Goal: Task Accomplishment & Management: Manage account settings

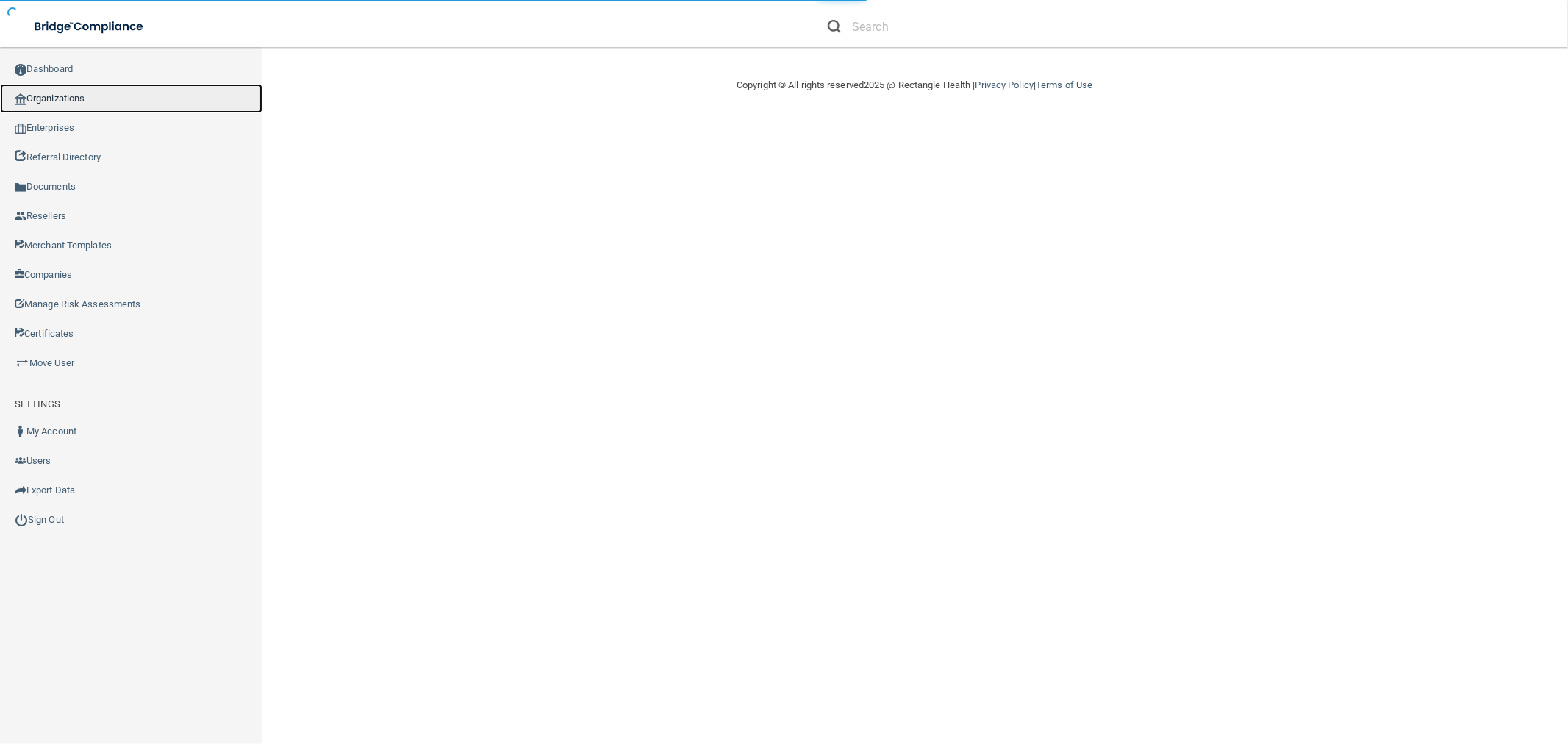
click at [114, 106] on link "Organizations" at bounding box center [131, 99] width 262 height 29
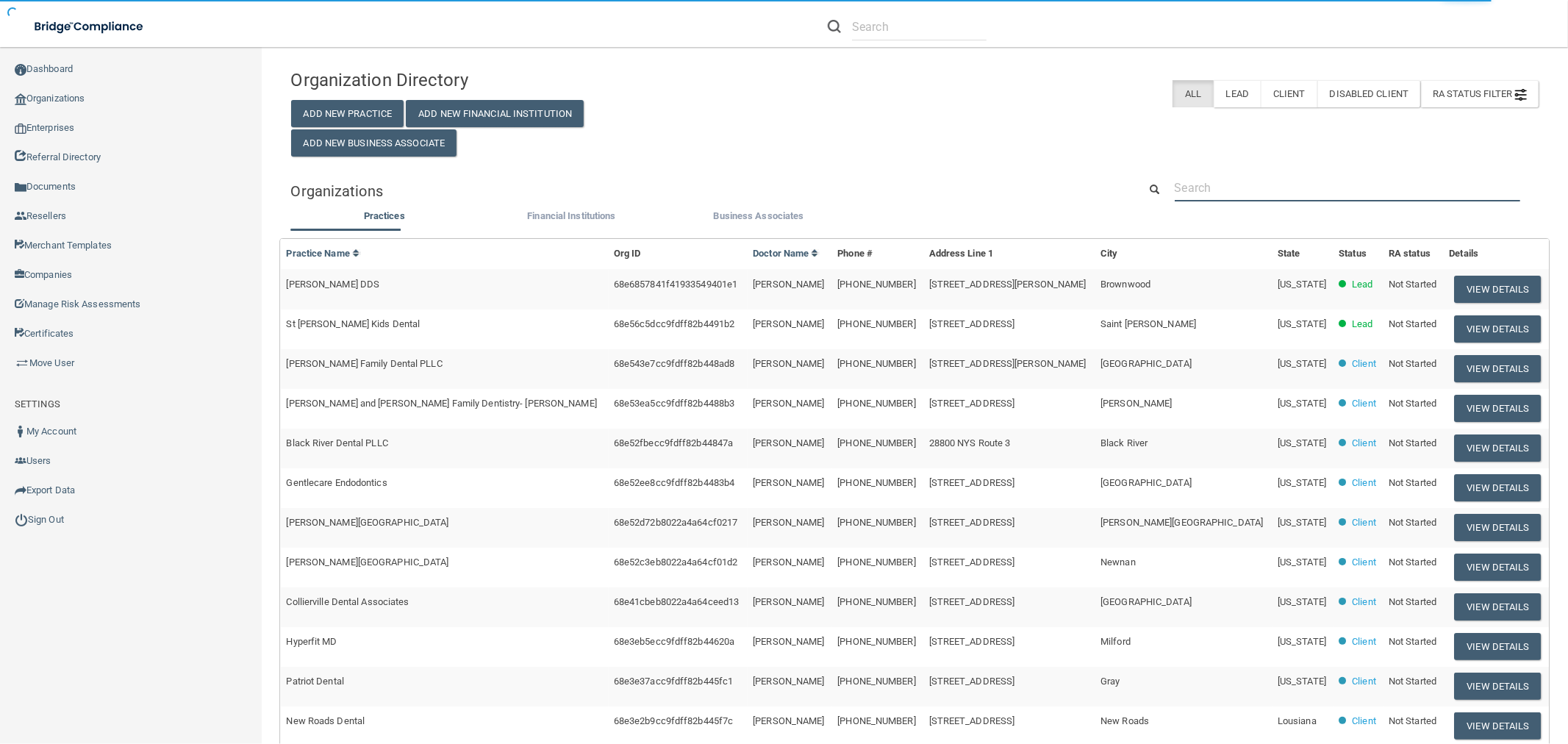
click at [1213, 189] on input "text" at bounding box center [1348, 188] width 346 height 28
paste input "Hillside Dental Care"
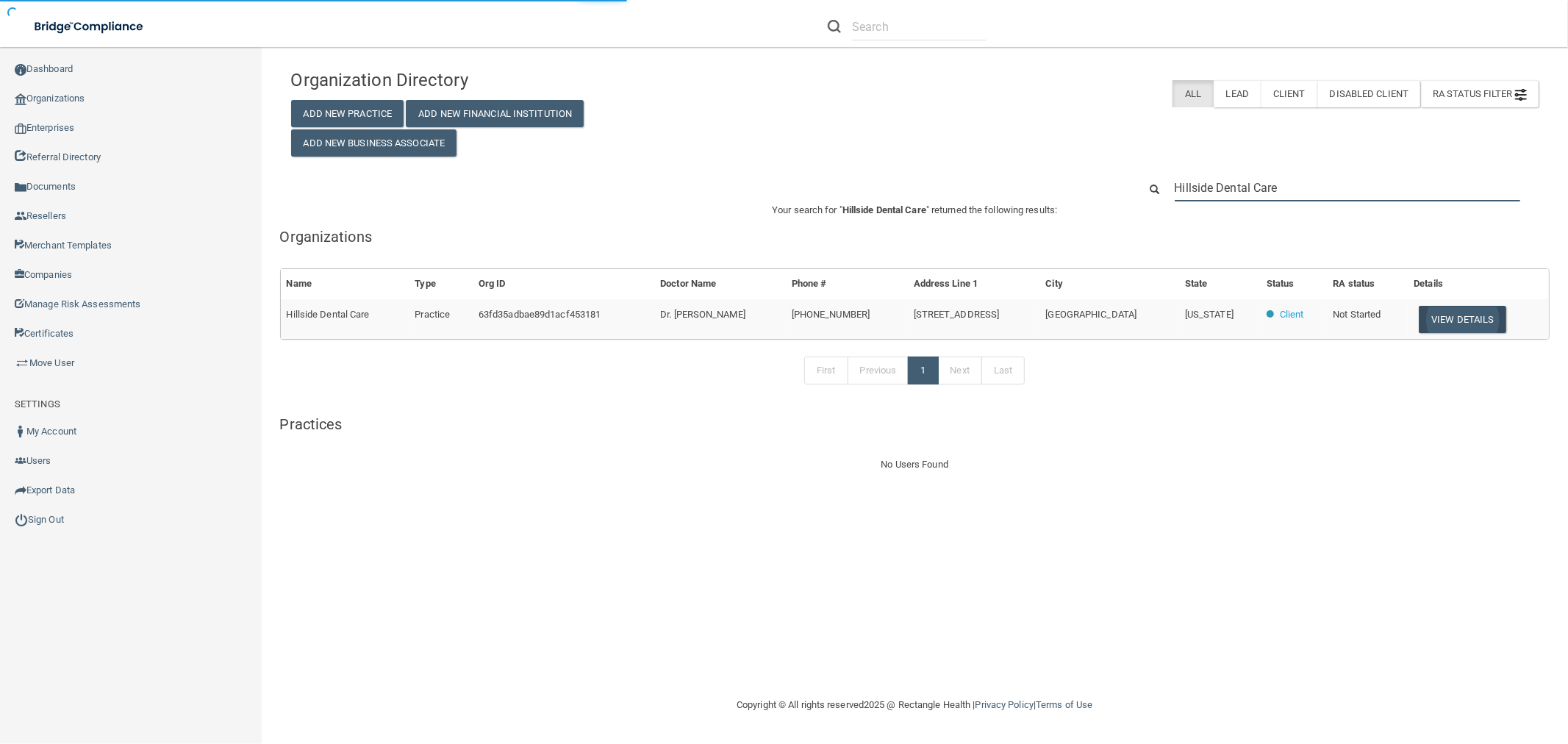
type input "Hillside Dental Care"
click at [1441, 311] on button "View Details" at bounding box center [1462, 320] width 86 height 28
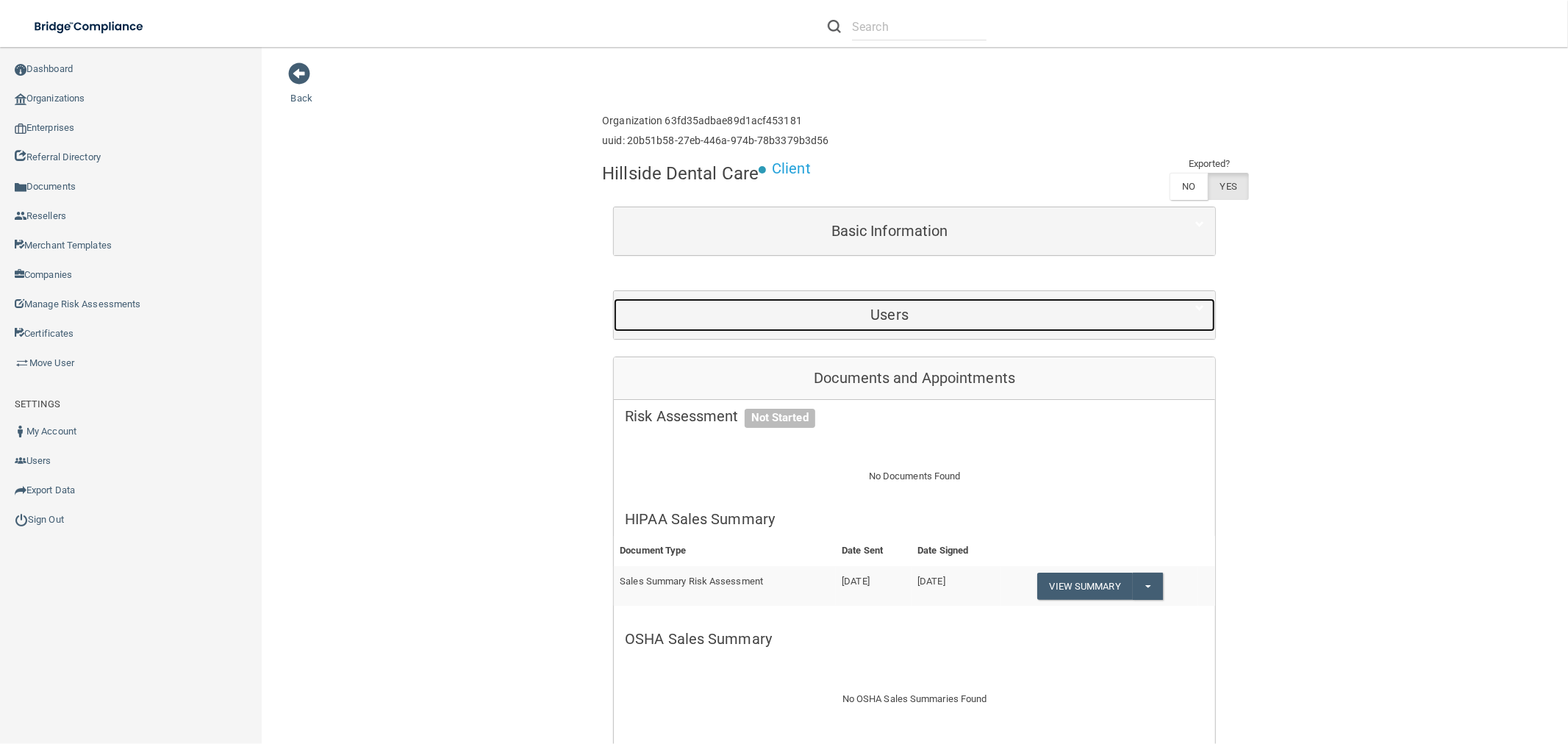
click at [901, 310] on h5 "Users" at bounding box center [889, 314] width 529 height 16
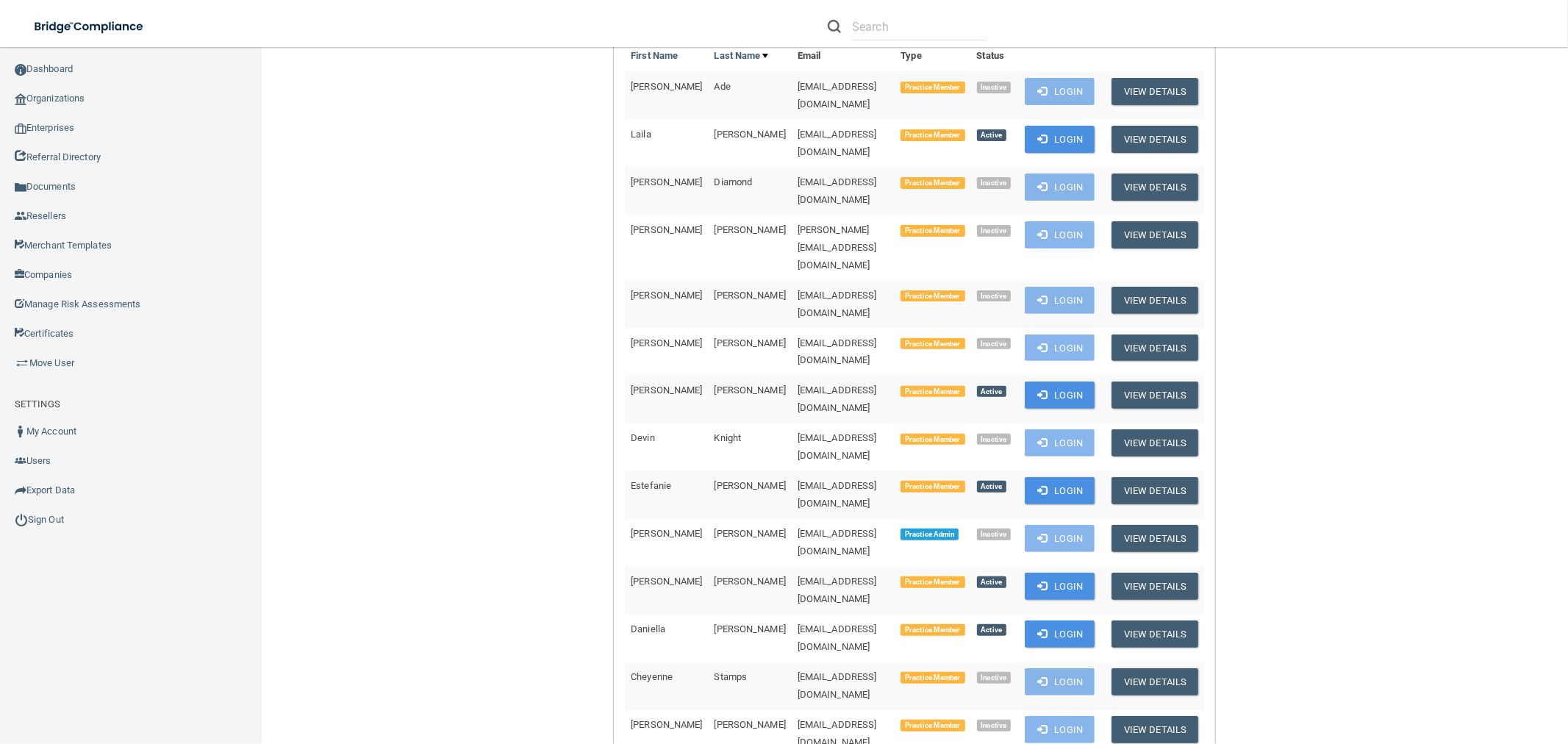
scroll to position [408, 0]
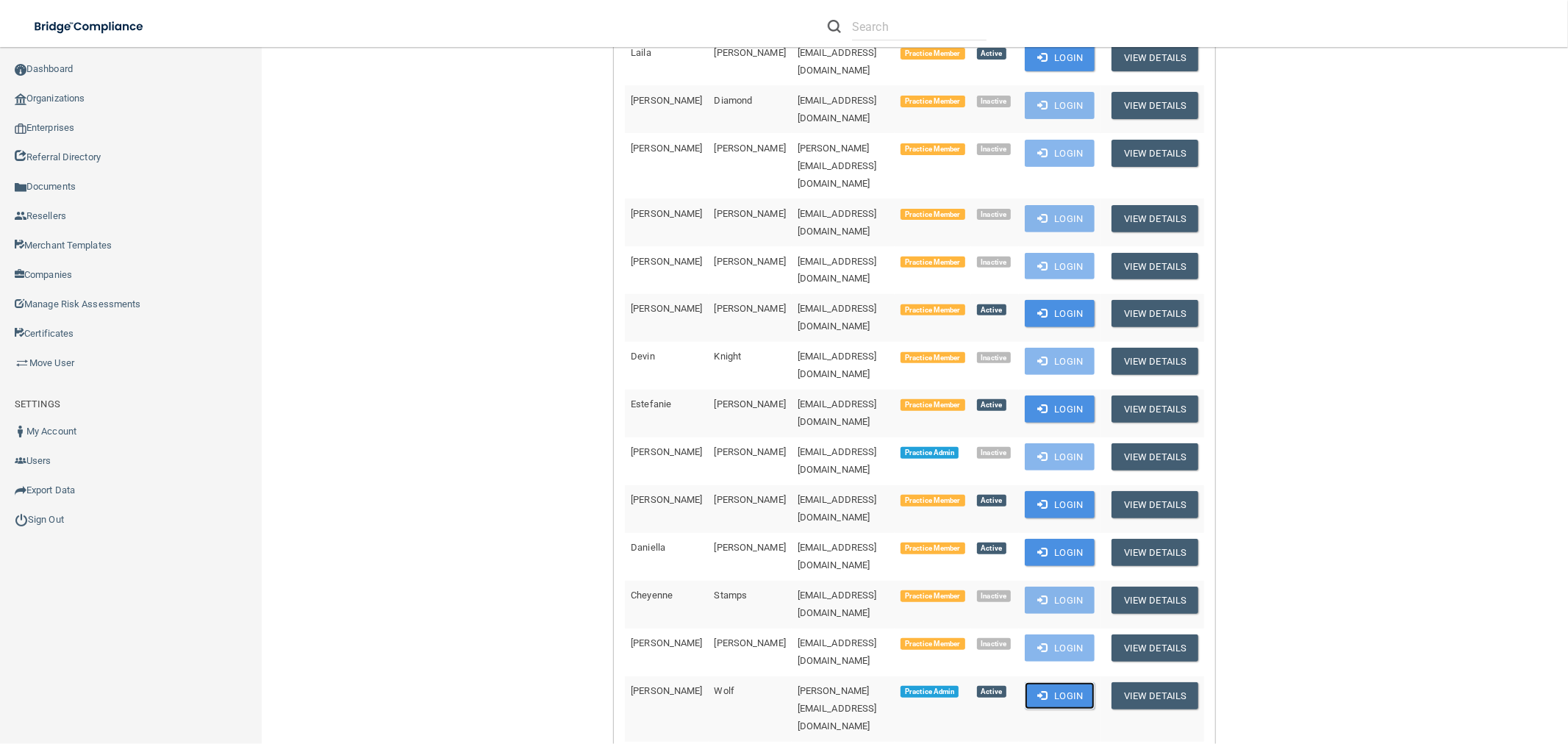
click at [1052, 683] on button "Login" at bounding box center [1060, 697] width 70 height 28
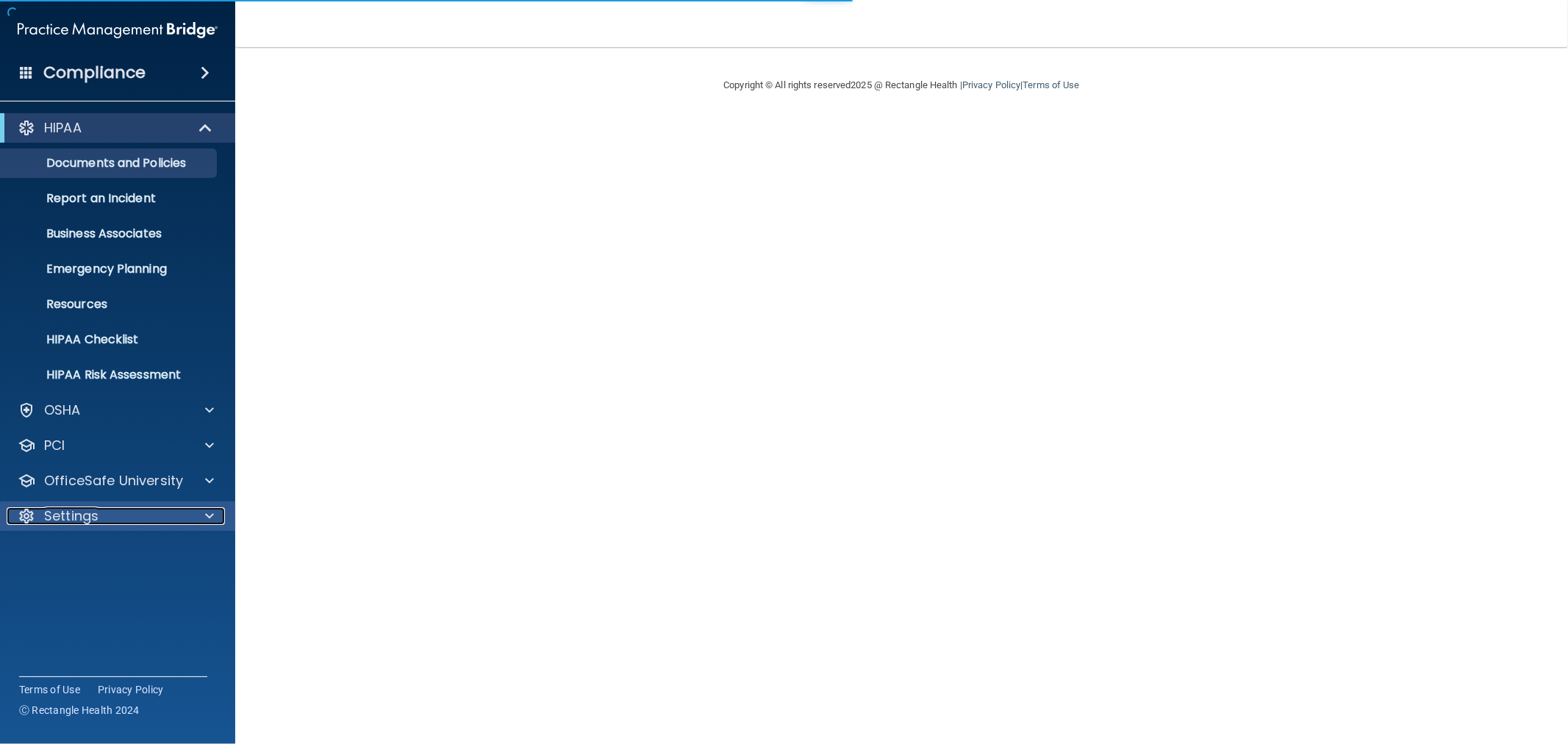
click at [98, 508] on p "Settings" at bounding box center [71, 516] width 54 height 18
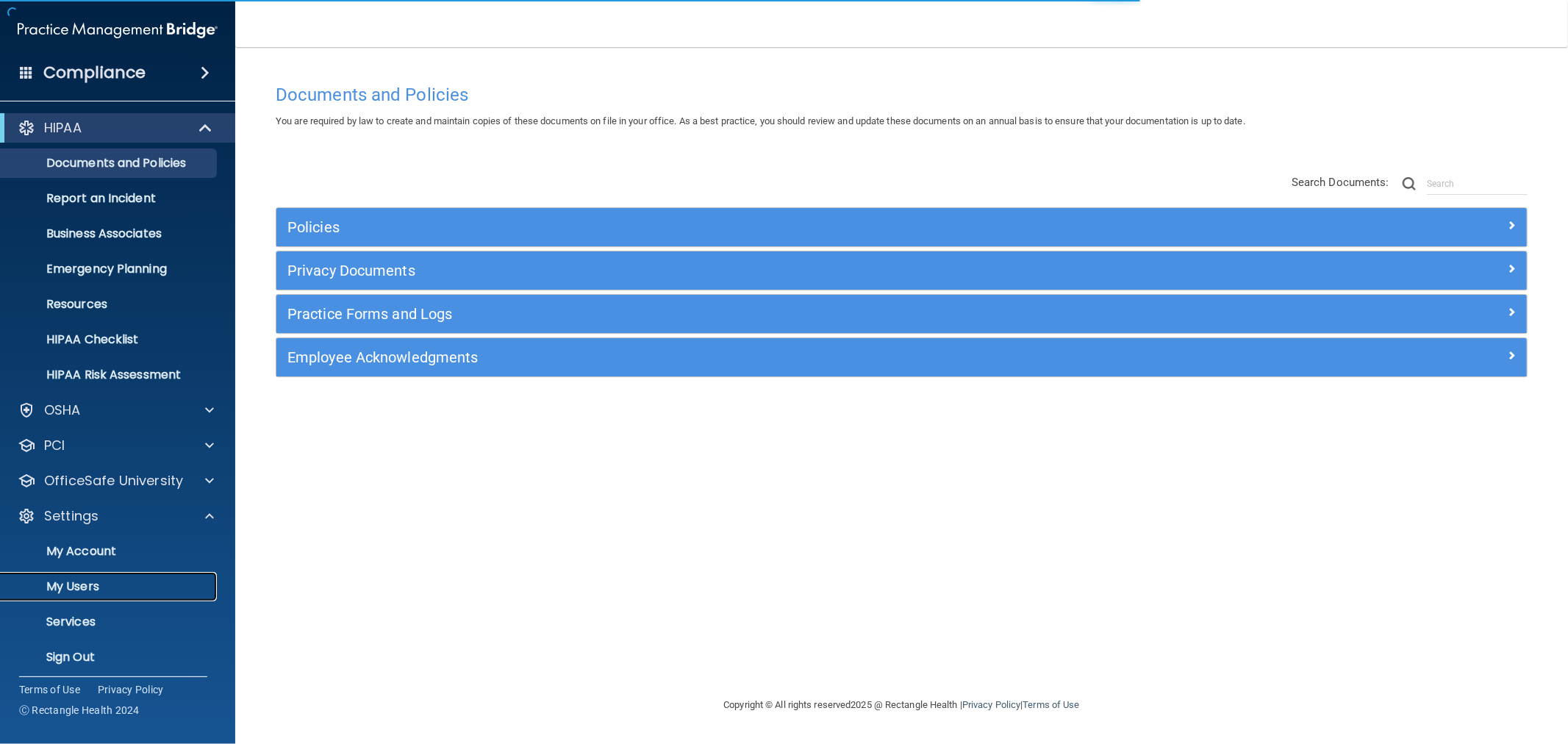
click at [105, 586] on p "My Users" at bounding box center [110, 586] width 201 height 15
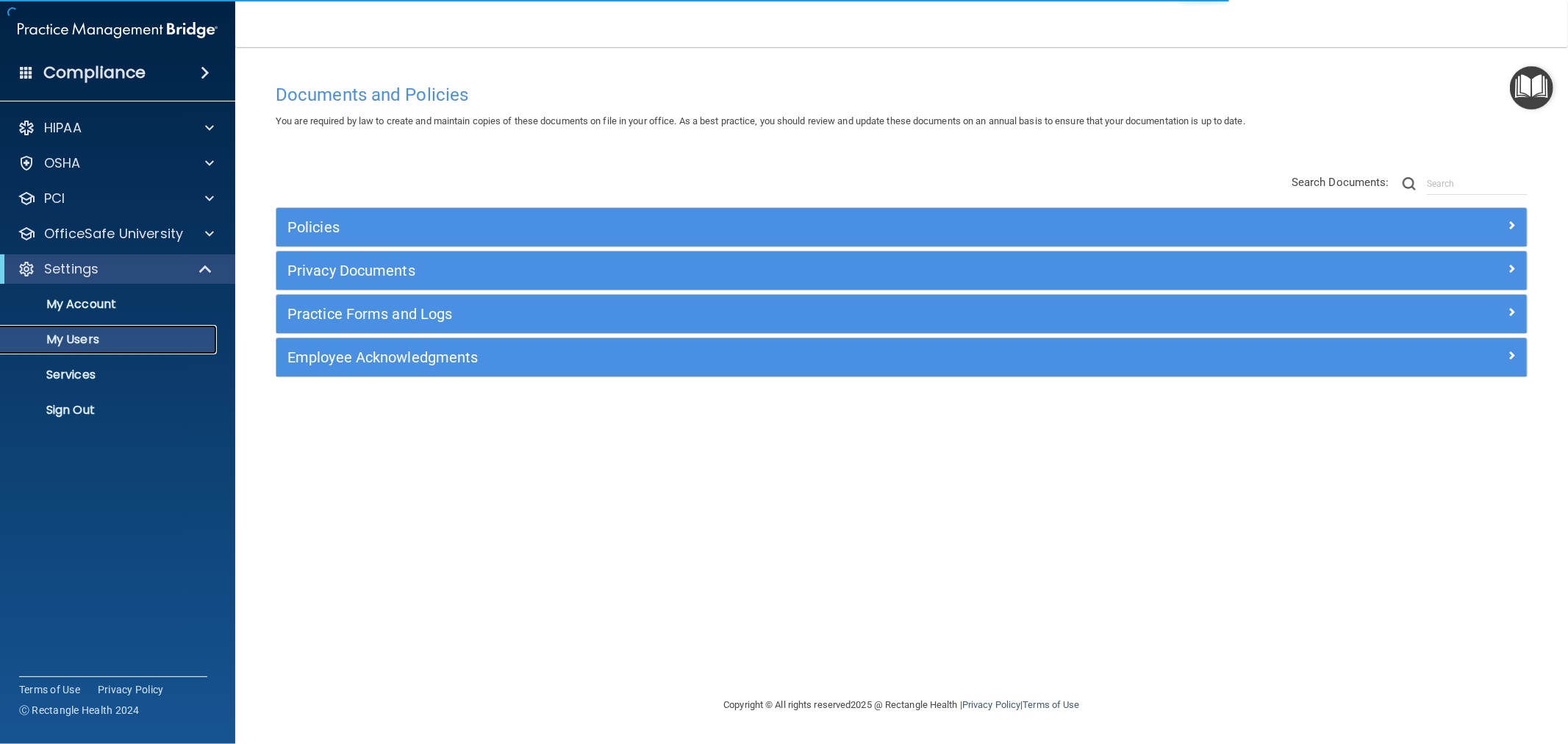
select select "20"
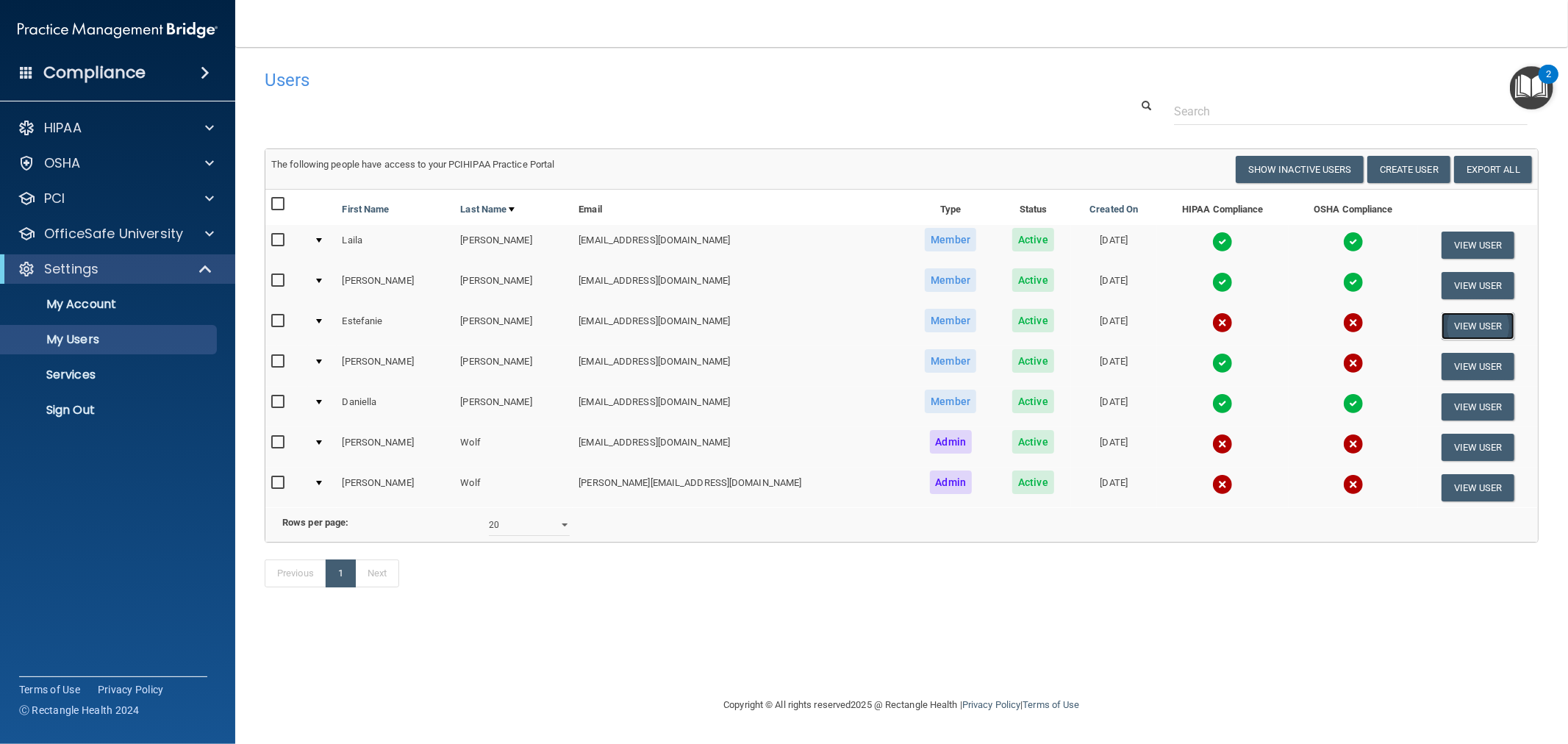
click at [1454, 321] on button "View User" at bounding box center [1478, 327] width 73 height 28
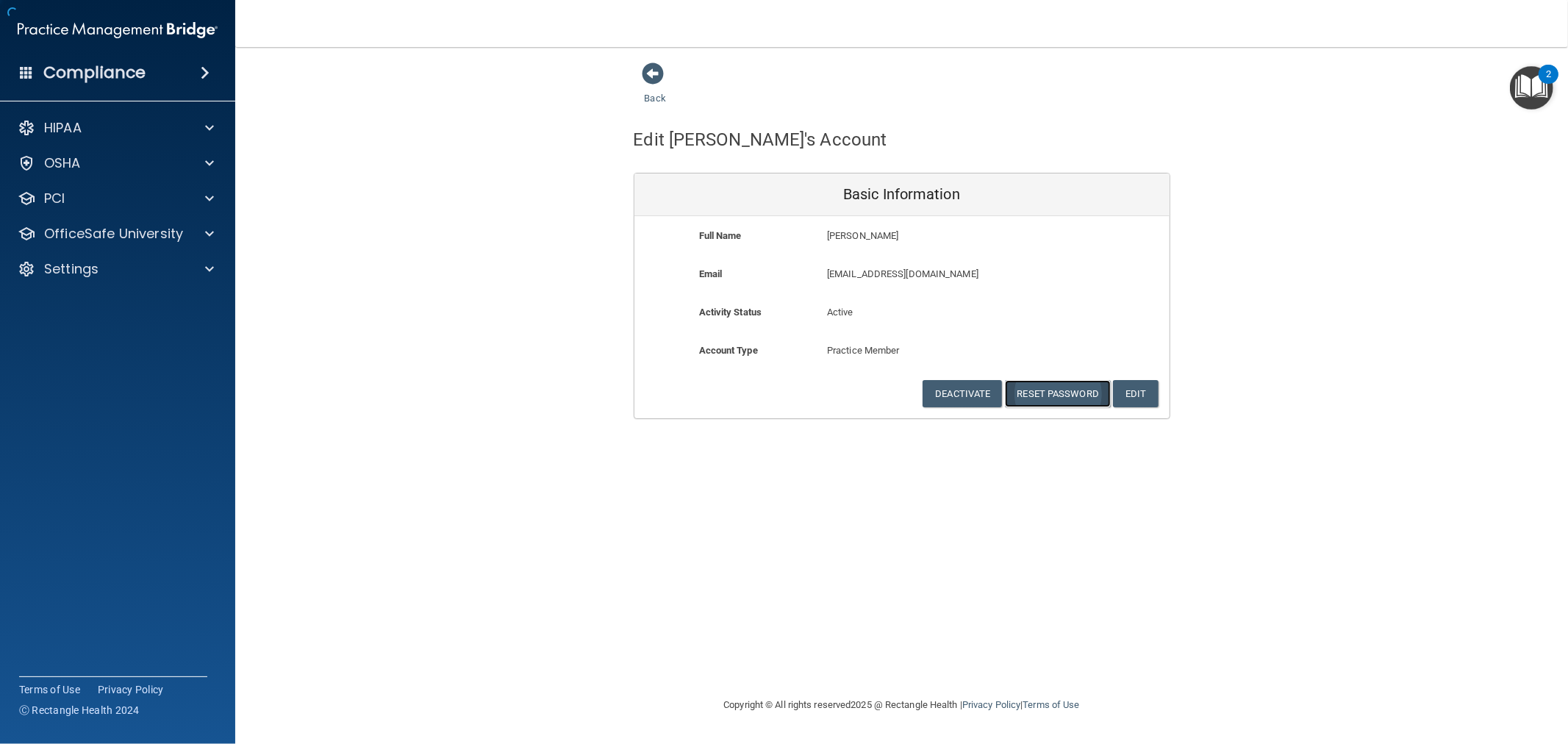
click at [1041, 386] on button "Reset Password" at bounding box center [1058, 394] width 106 height 28
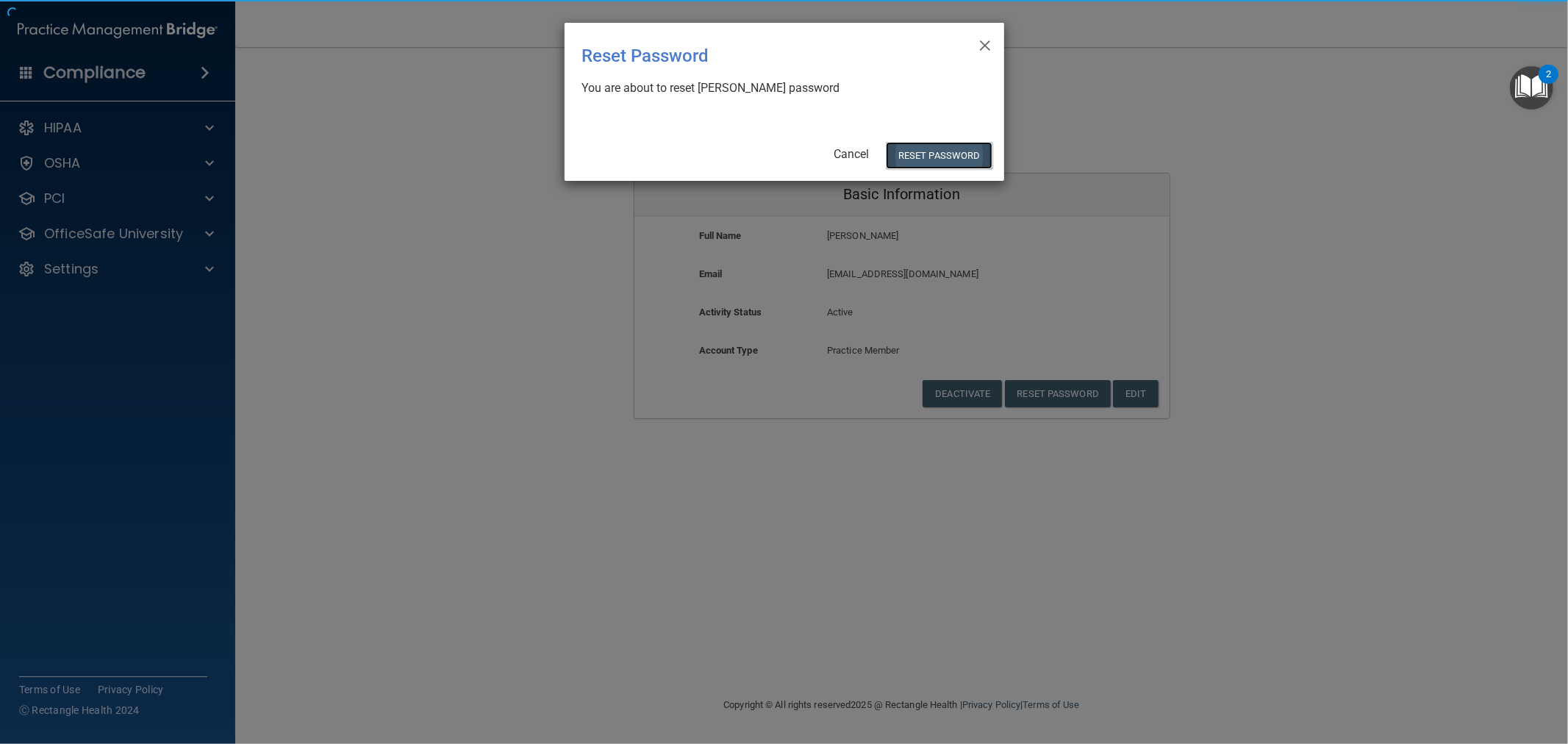
click at [954, 145] on button "Reset Password" at bounding box center [939, 156] width 106 height 28
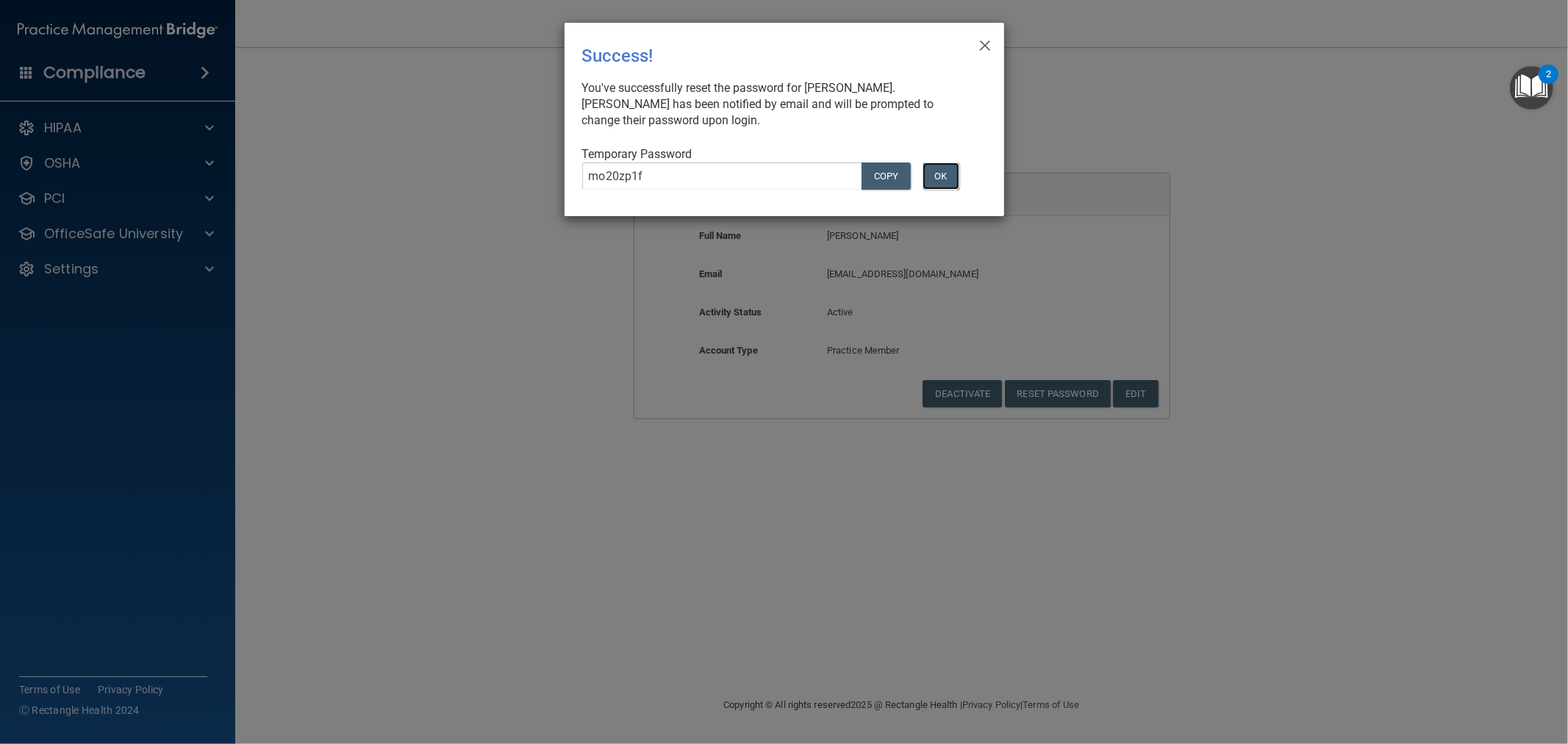
click at [939, 174] on button "OK" at bounding box center [941, 177] width 37 height 28
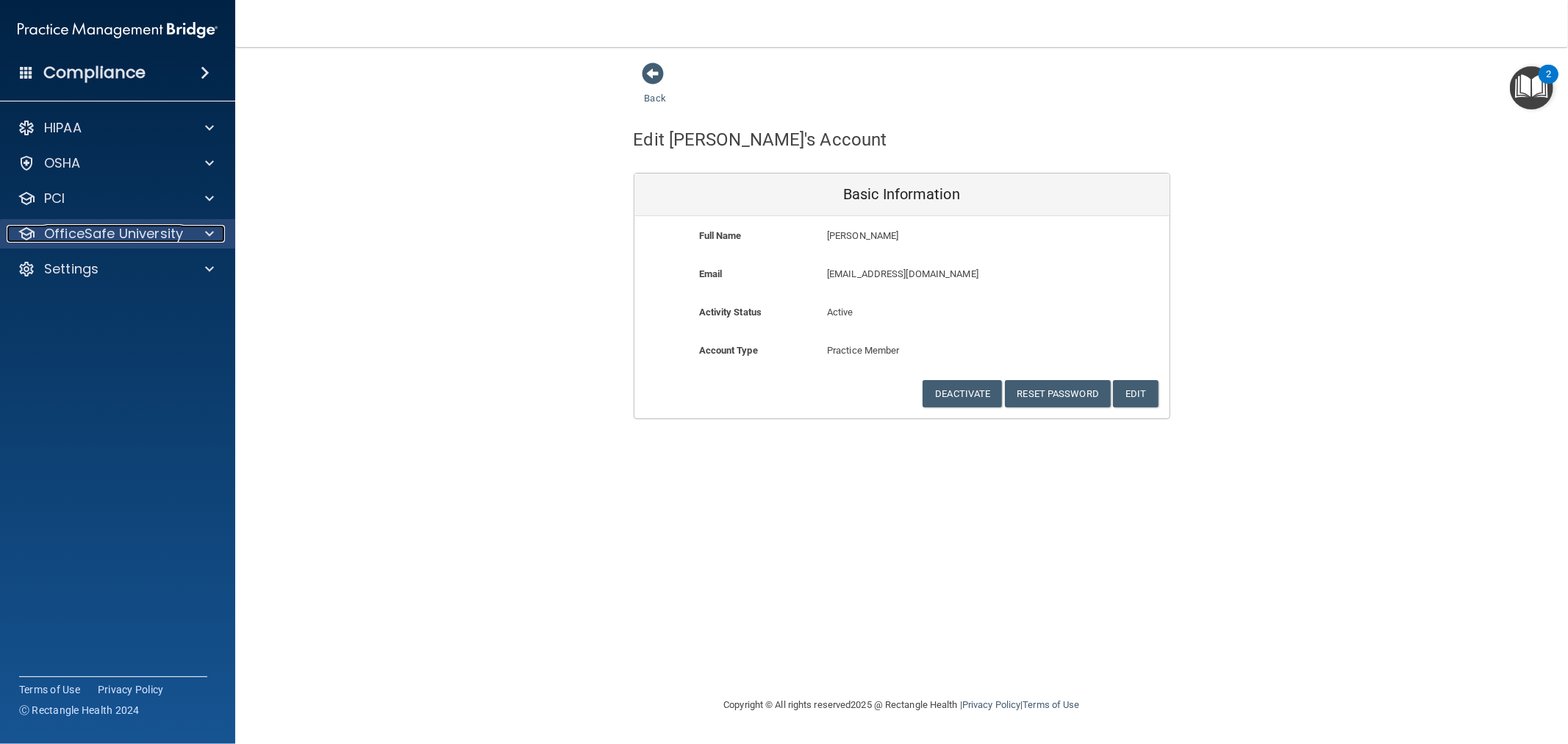
click at [135, 228] on p "OfficeSafe University" at bounding box center [114, 233] width 139 height 18
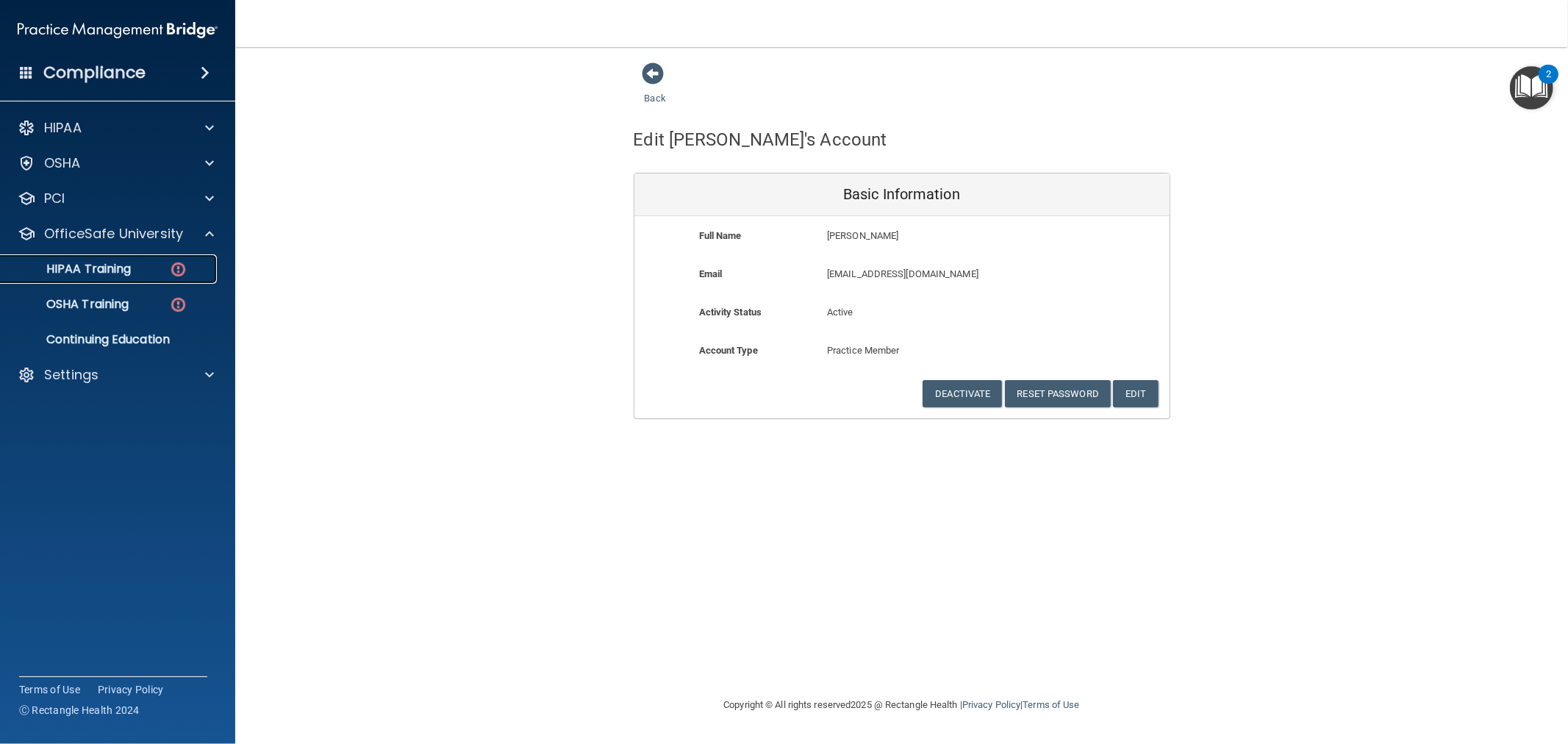
click at [122, 274] on p "HIPAA Training" at bounding box center [70, 268] width 122 height 15
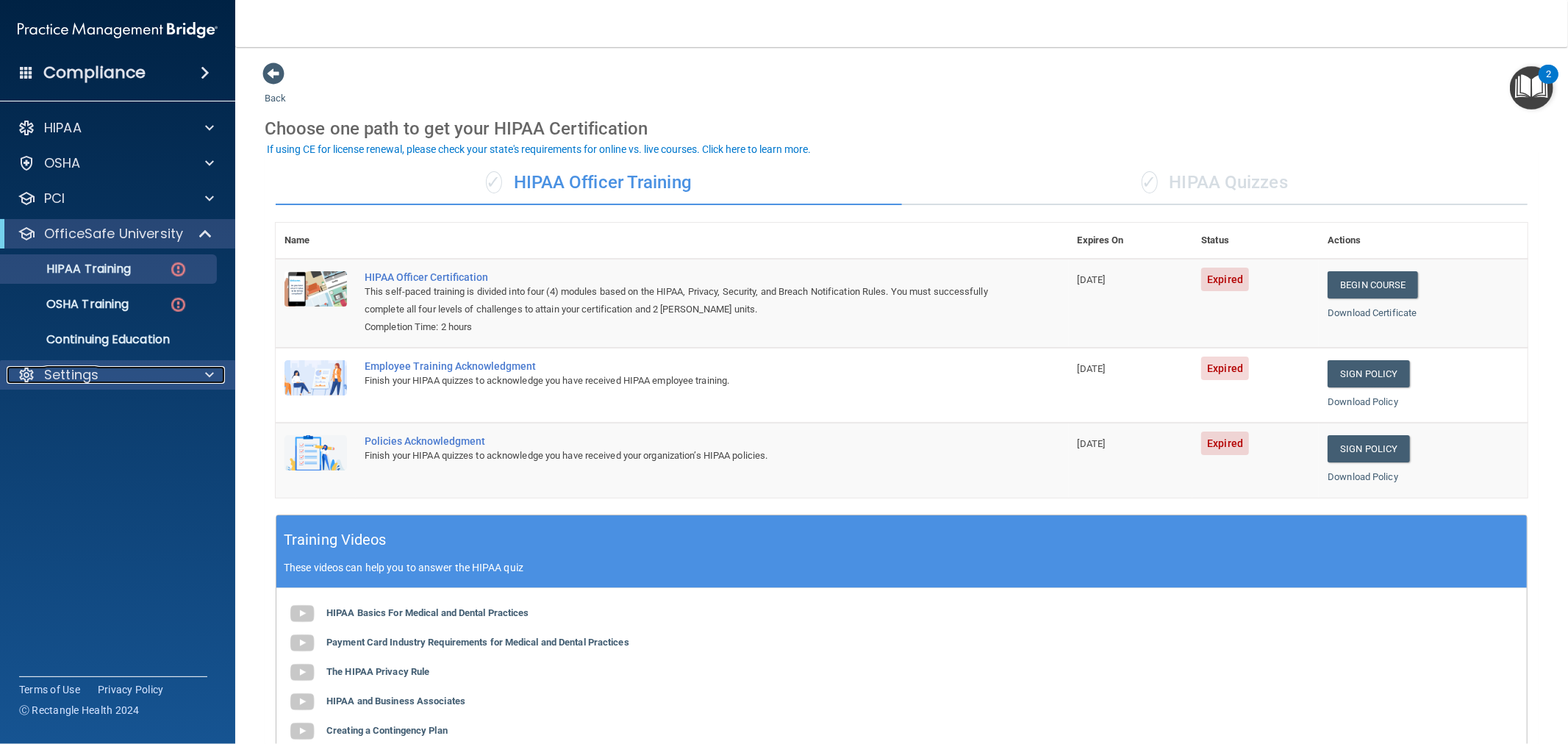
click at [167, 376] on div "Settings" at bounding box center [98, 375] width 183 height 18
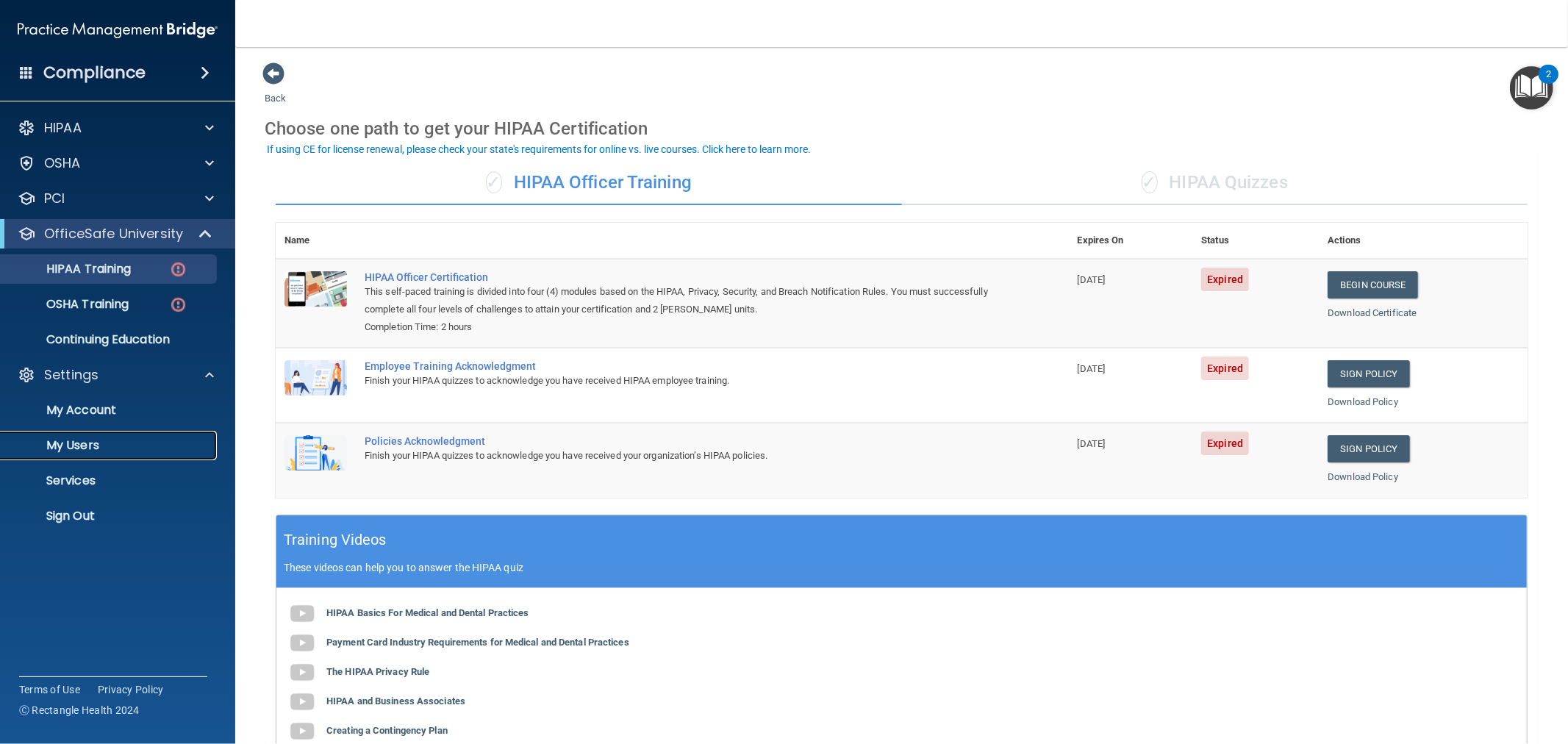
click at [115, 443] on p "My Users" at bounding box center [110, 445] width 201 height 15
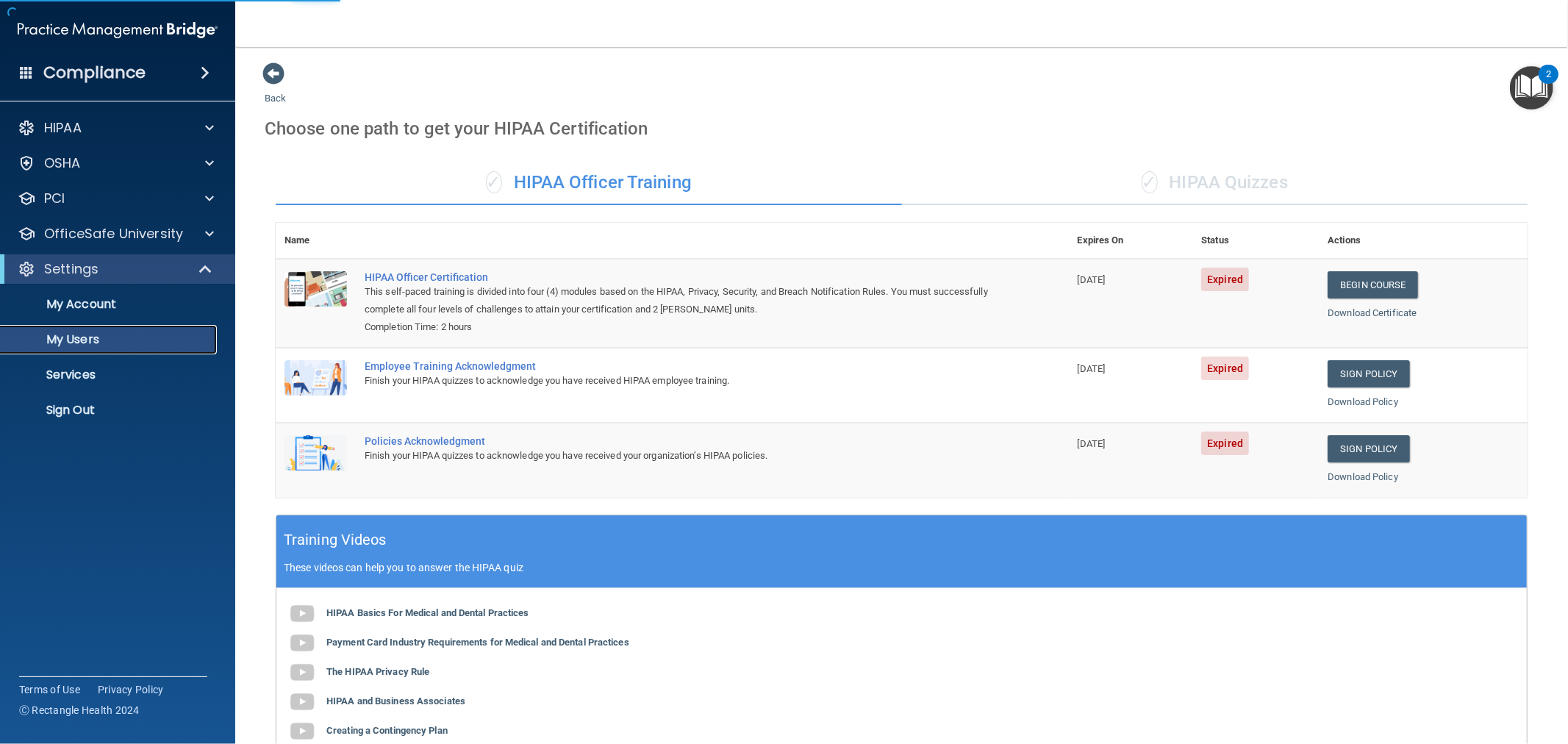
select select "20"
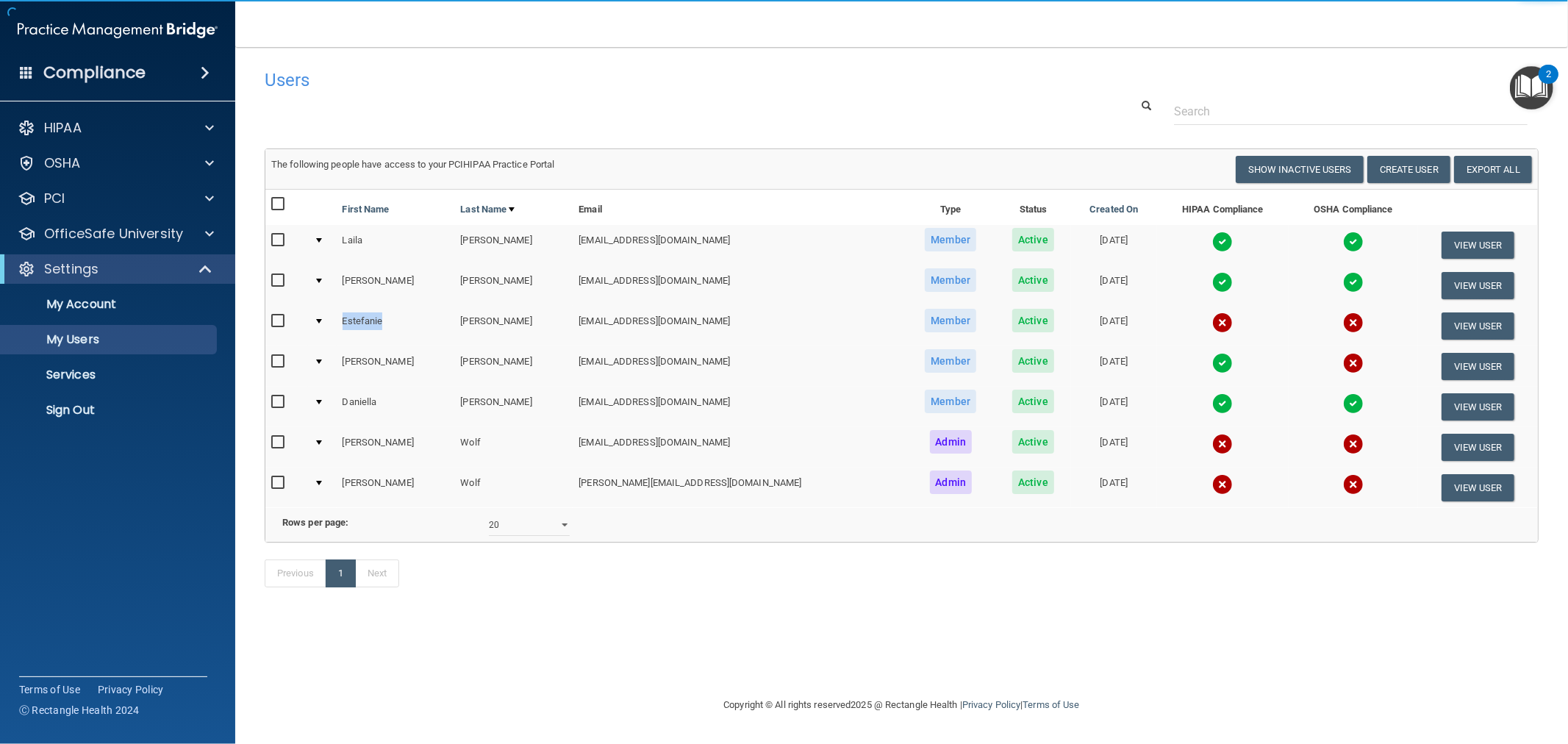
drag, startPoint x: 395, startPoint y: 312, endPoint x: 349, endPoint y: 323, distance: 47.3
click at [349, 323] on td "Estefanie" at bounding box center [395, 326] width 118 height 41
copy td "Estefanie"
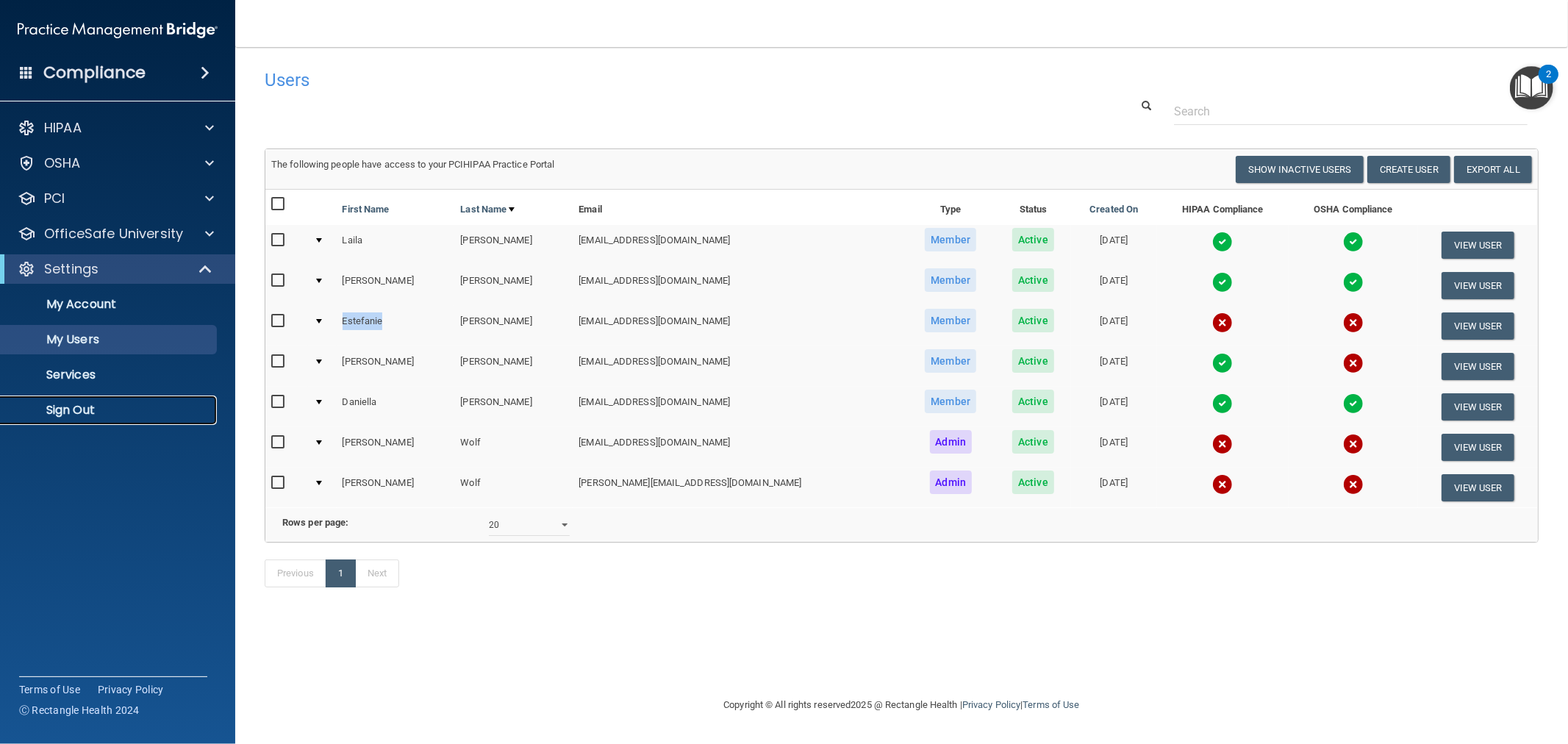
click at [114, 407] on p "Sign Out" at bounding box center [110, 410] width 201 height 15
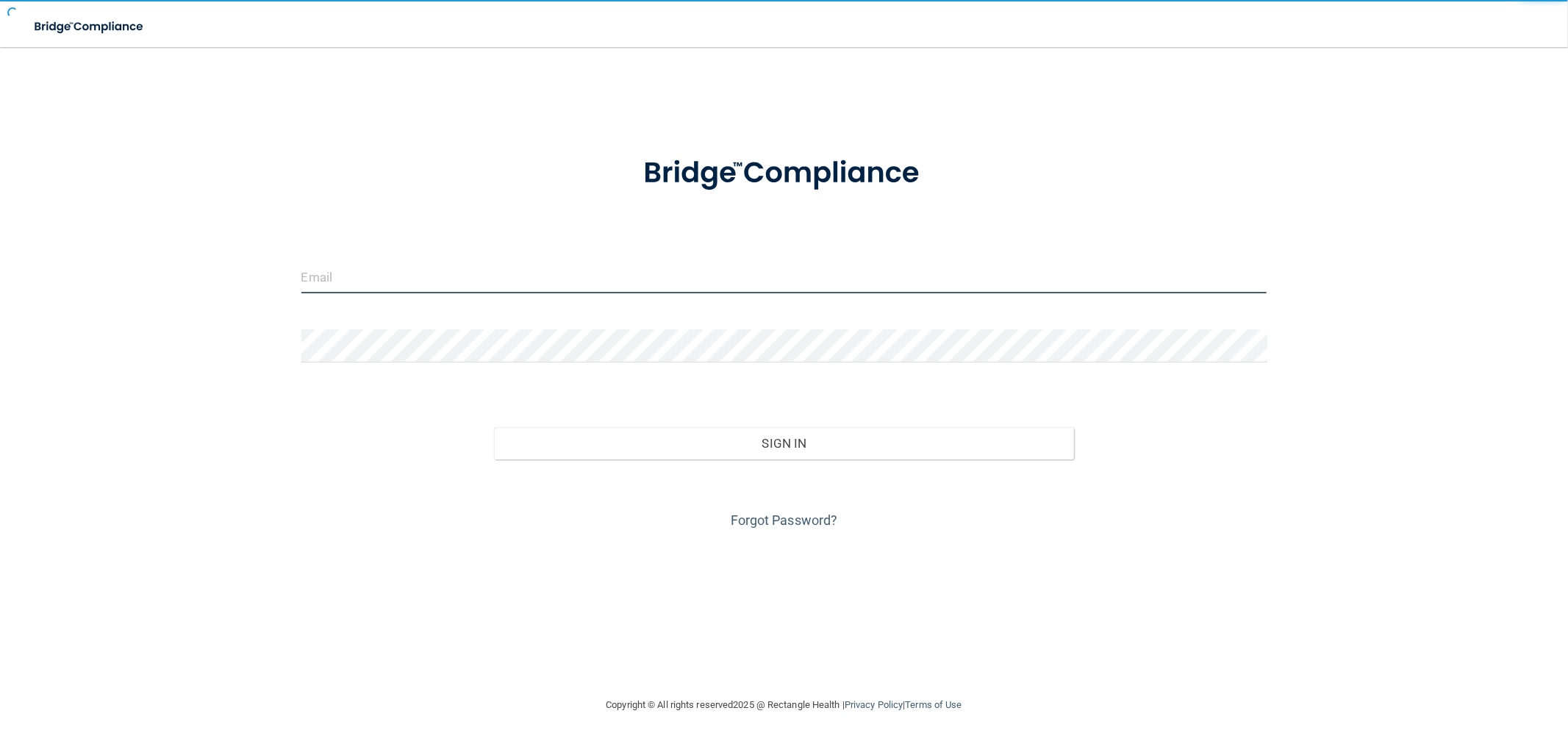
type input "[EMAIL_ADDRESS][DOMAIN_NAME]"
